Goal: Information Seeking & Learning: Learn about a topic

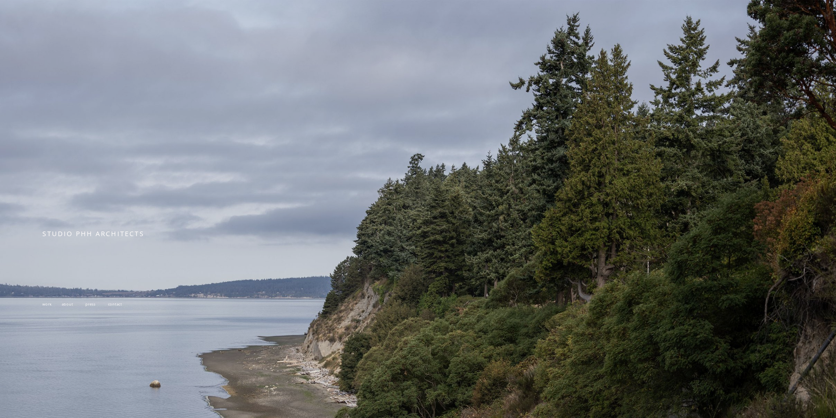
click at [43, 305] on span "work" at bounding box center [46, 303] width 9 height 5
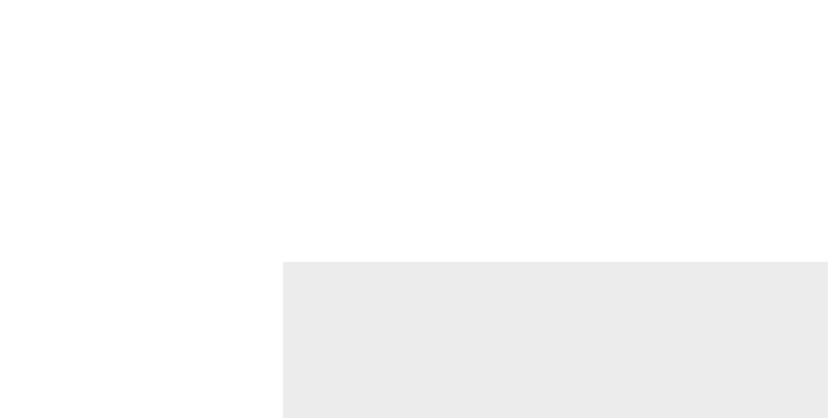
scroll to position [1347, 0]
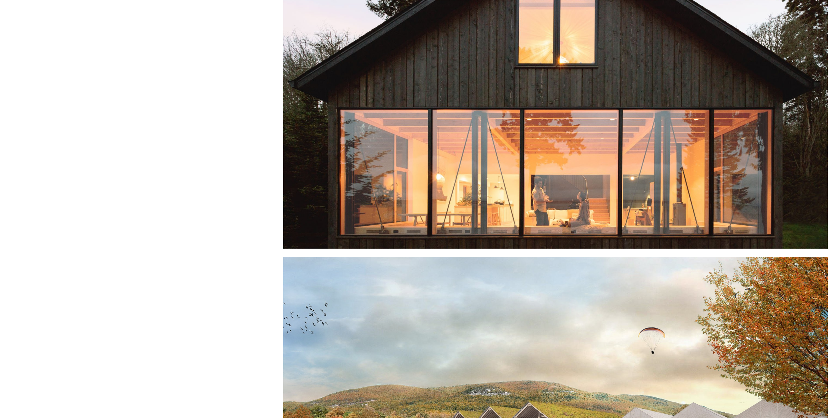
click at [577, 217] on div at bounding box center [555, 85] width 545 height 328
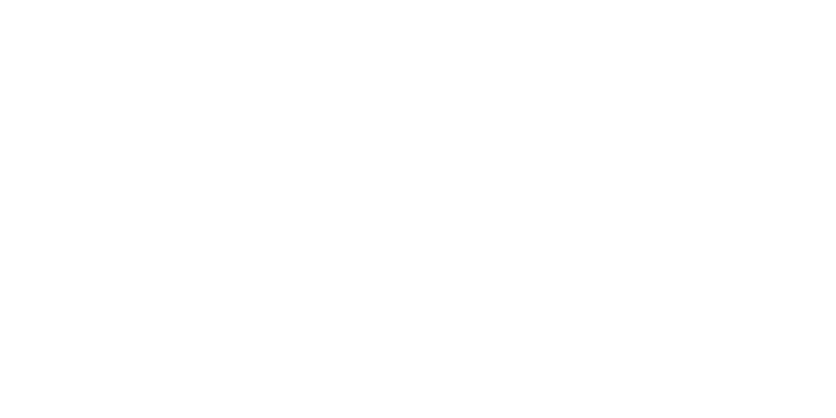
scroll to position [526, 0]
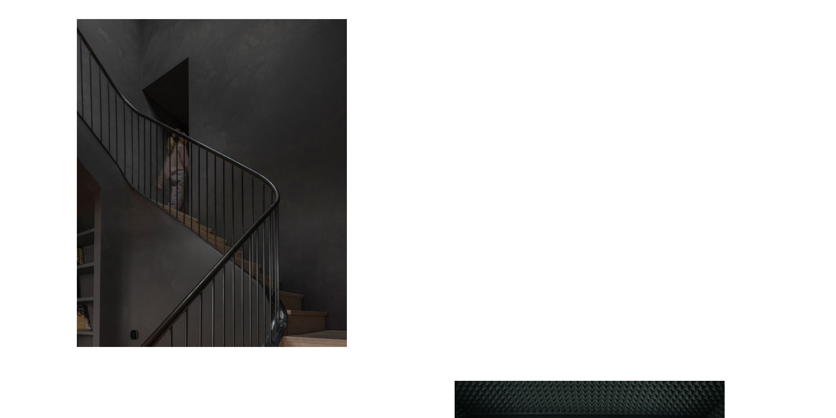
click at [264, 195] on div at bounding box center [212, 183] width 270 height 328
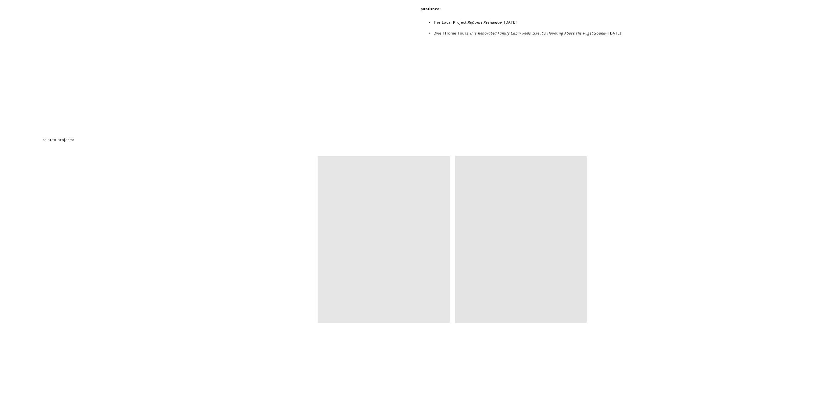
scroll to position [5290, 0]
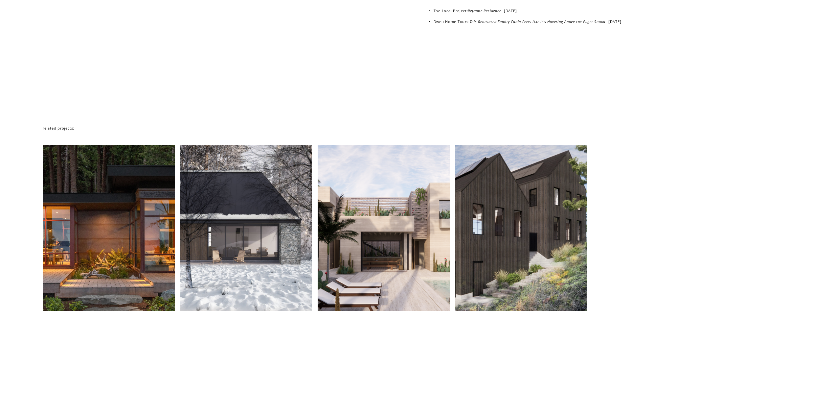
click at [270, 274] on div at bounding box center [246, 228] width 132 height 166
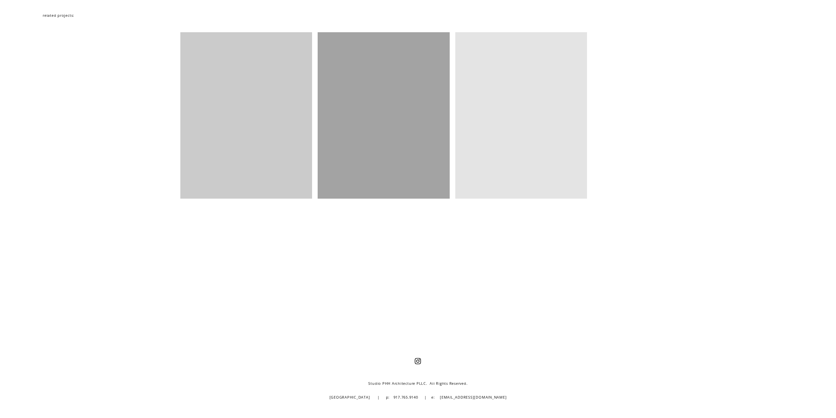
scroll to position [2439, 0]
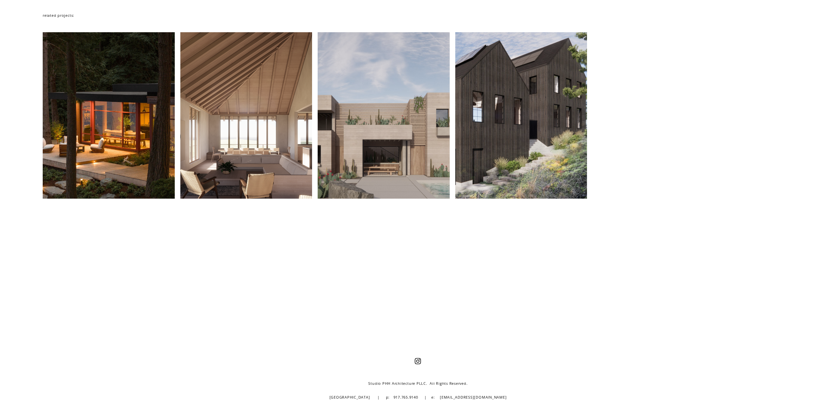
click at [385, 157] on div at bounding box center [384, 115] width 132 height 166
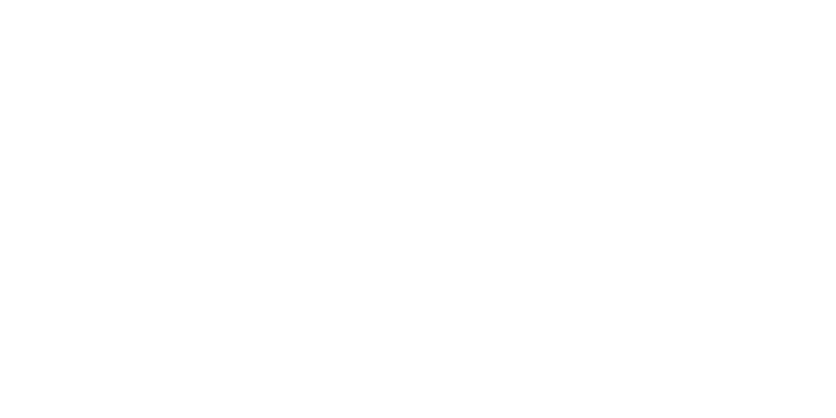
scroll to position [2694, 0]
